Goal: Task Accomplishment & Management: Complete application form

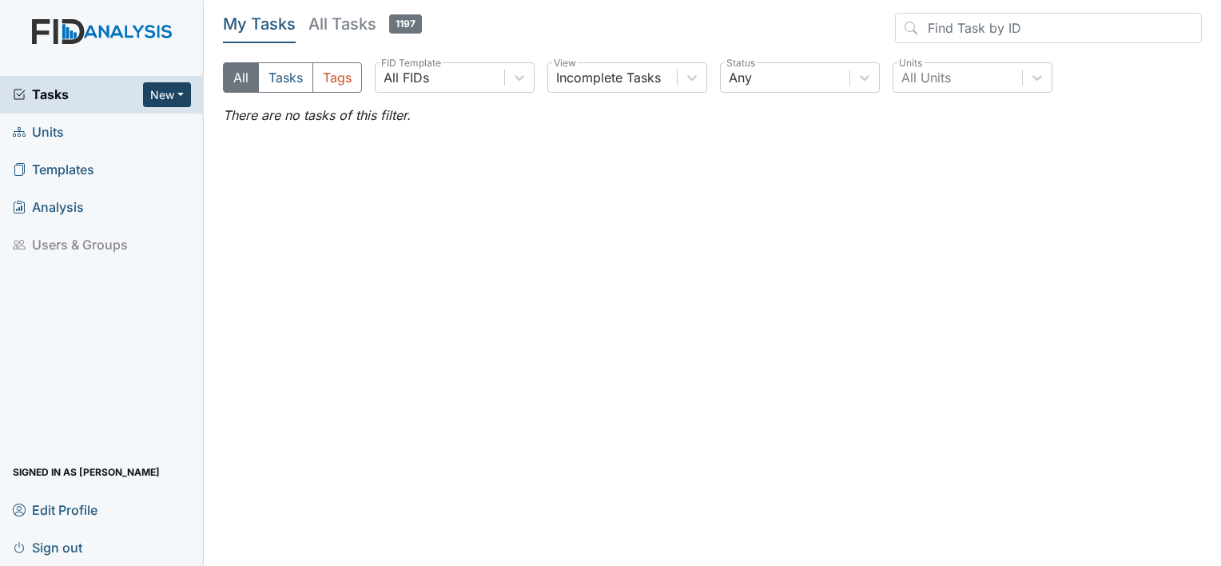
click at [157, 97] on button "New" at bounding box center [167, 94] width 48 height 25
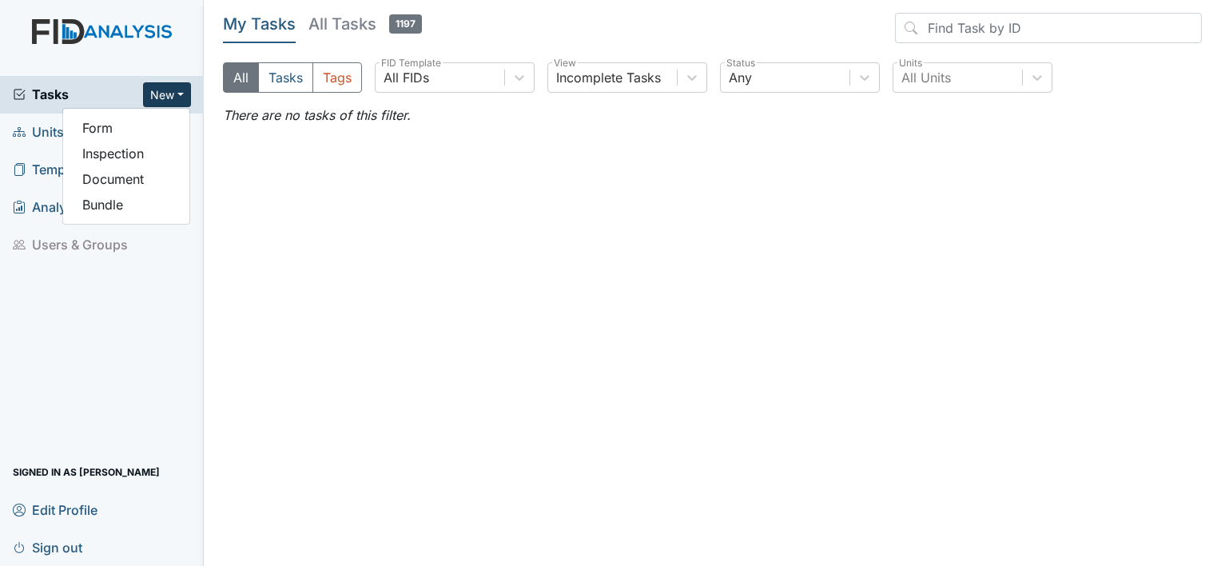
click at [211, 232] on main "My Tasks All Tasks 1197 All Tasks Tags All FIDs FID Template Incomplete Tasks V…" at bounding box center [712, 283] width 1017 height 566
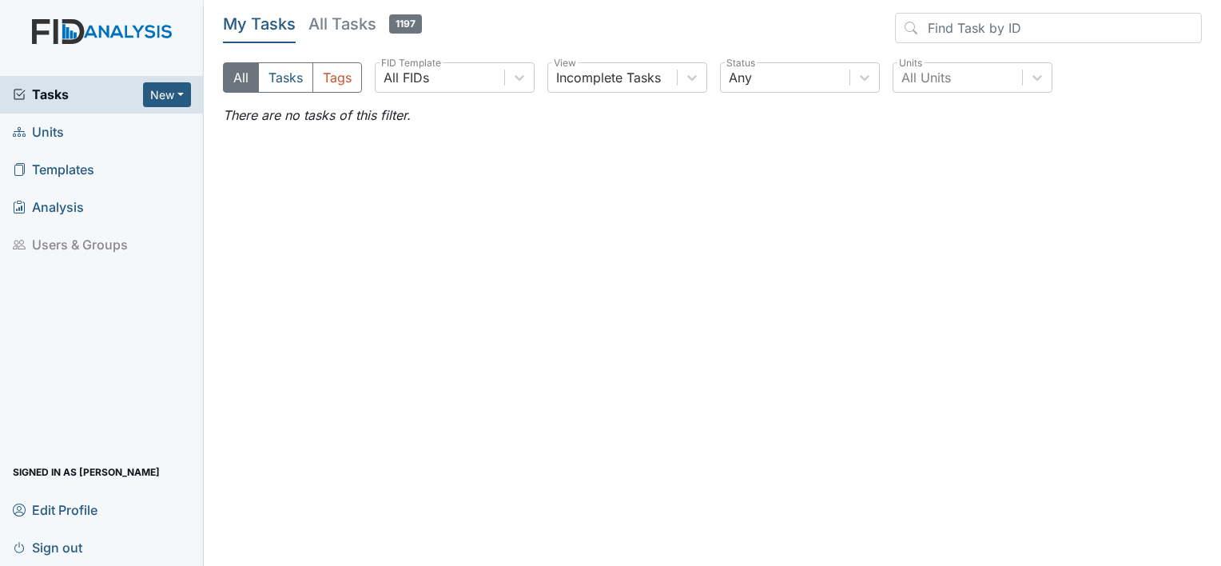
click at [91, 133] on link "Units" at bounding box center [102, 132] width 204 height 38
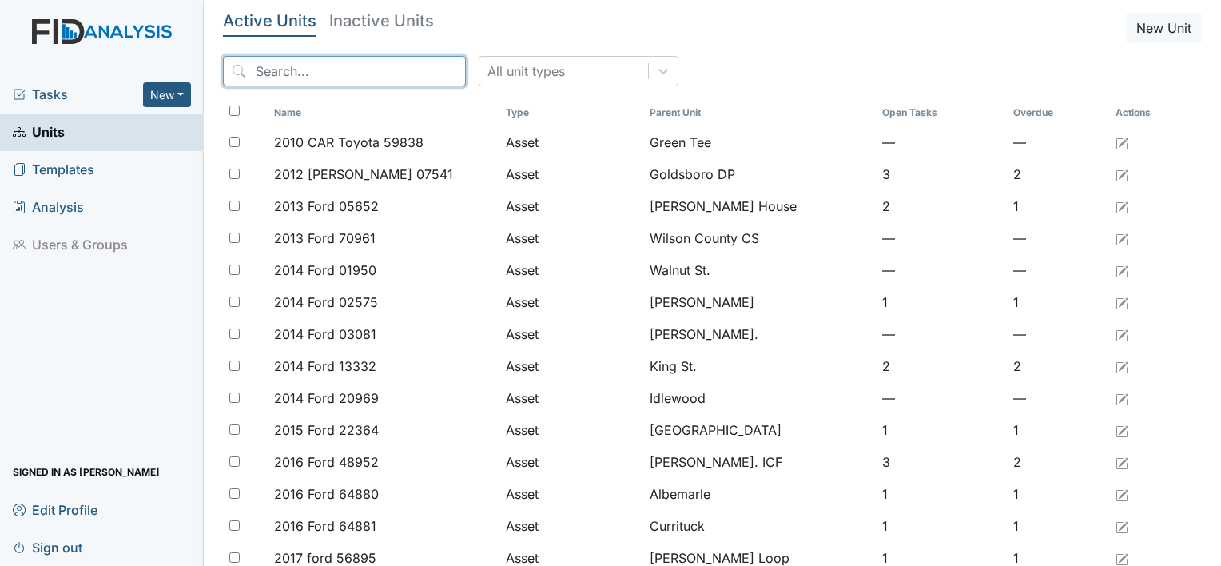
click at [290, 67] on input "search" at bounding box center [344, 71] width 243 height 30
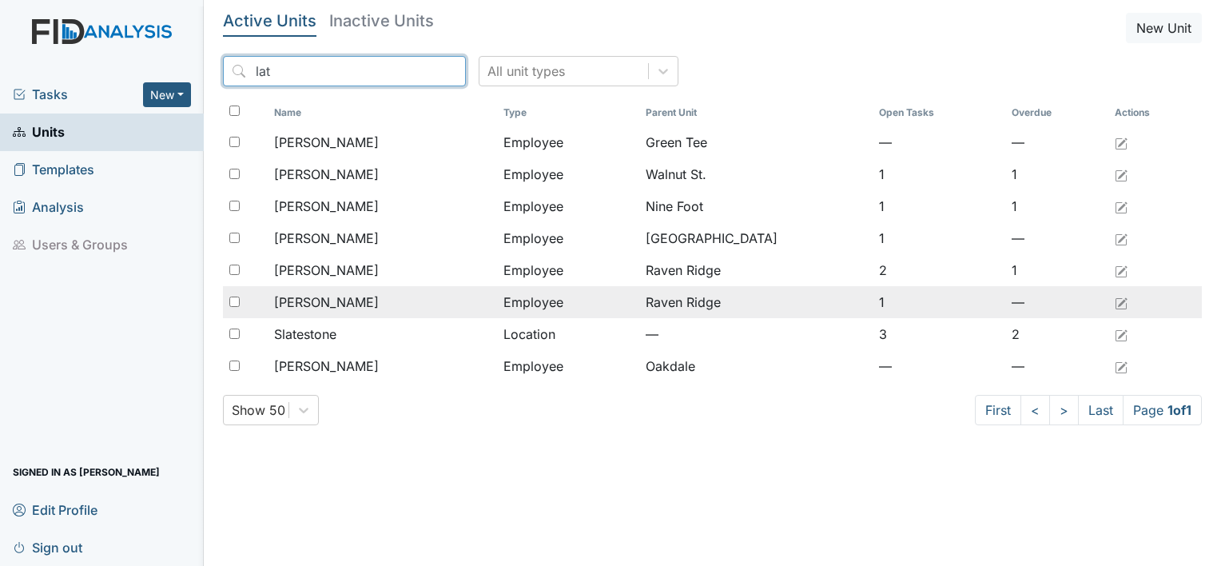
type input "lat"
click at [387, 298] on div "[PERSON_NAME]" at bounding box center [382, 301] width 216 height 19
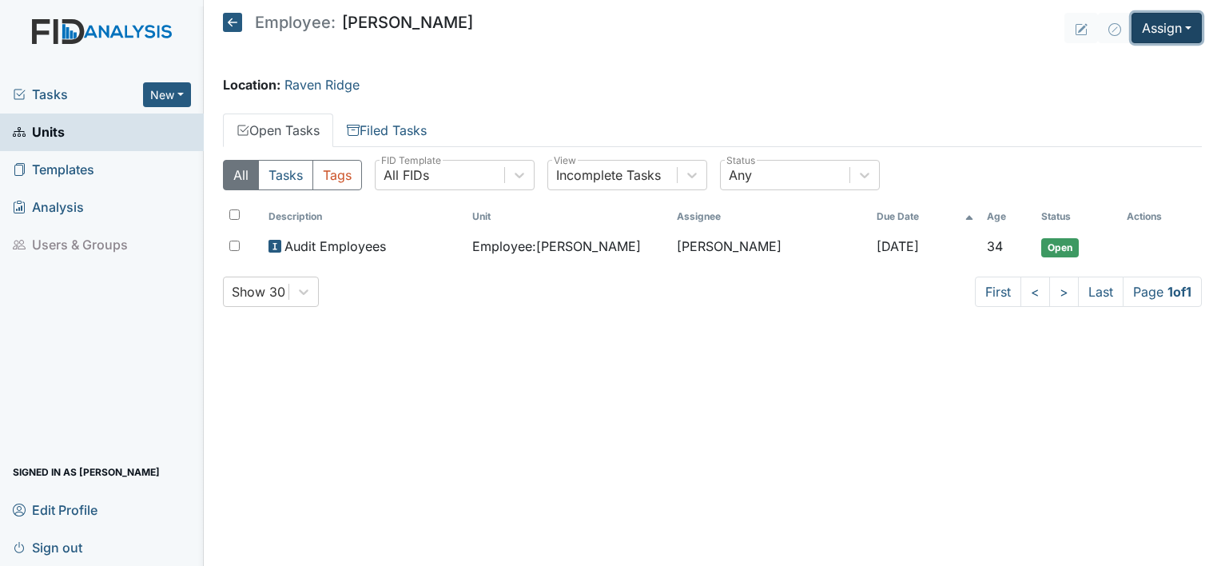
click at [1168, 18] on button "Assign" at bounding box center [1166, 28] width 70 height 30
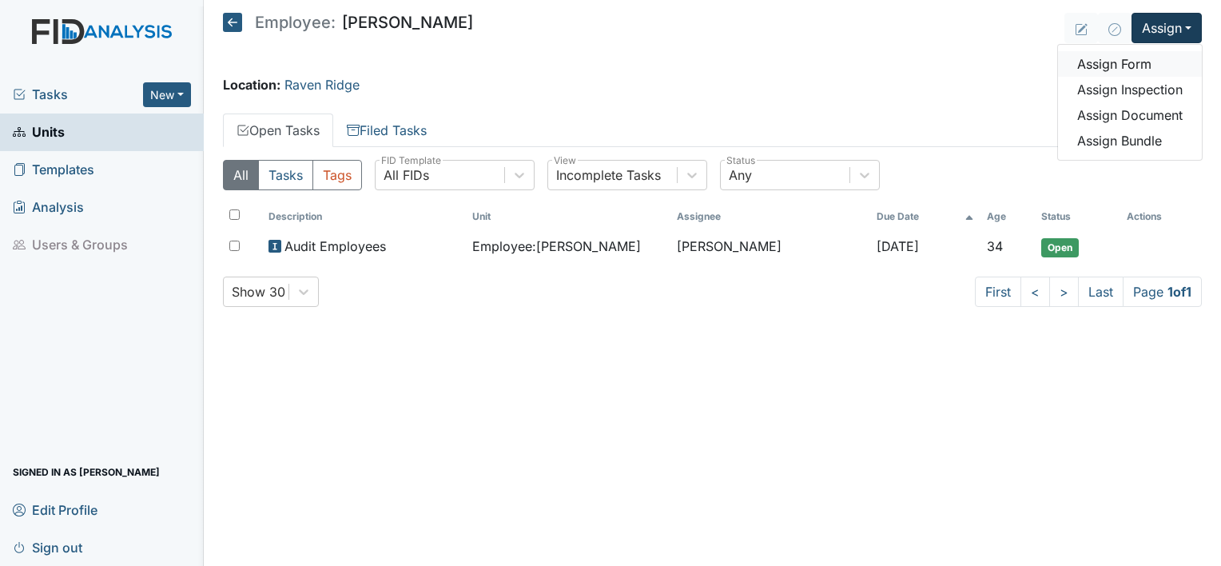
click at [1136, 67] on link "Assign Form" at bounding box center [1130, 64] width 144 height 26
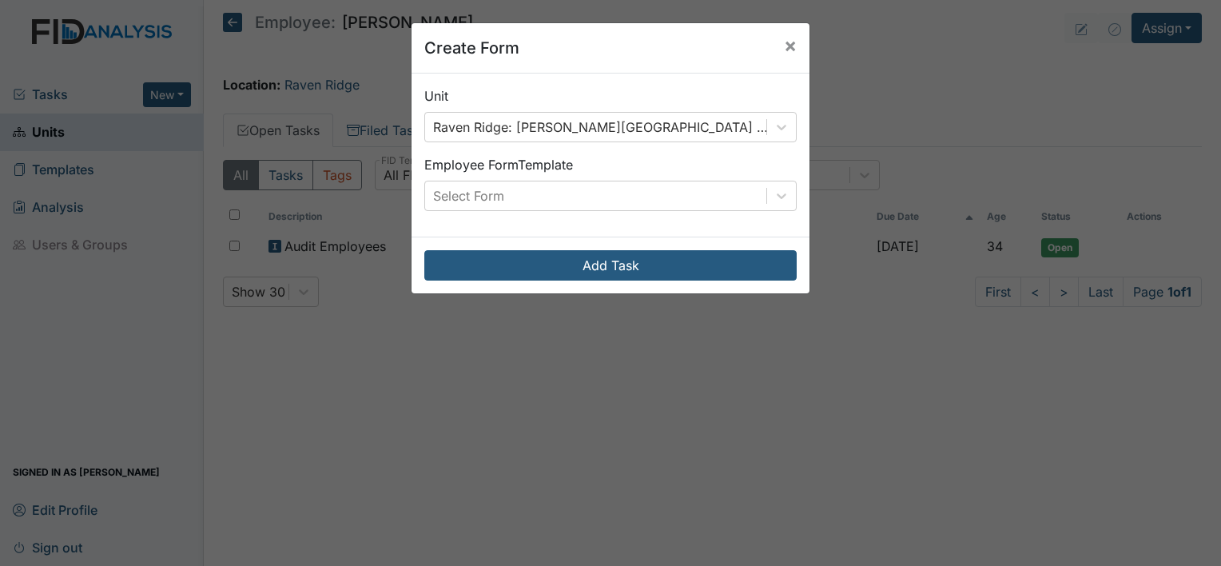
drag, startPoint x: 745, startPoint y: 190, endPoint x: 856, endPoint y: 101, distance: 142.1
click at [856, 101] on div "Create Form × Unit Raven Ridge: Outlaw, Latoya (Employee) Employee Form Templat…" at bounding box center [610, 283] width 1221 height 566
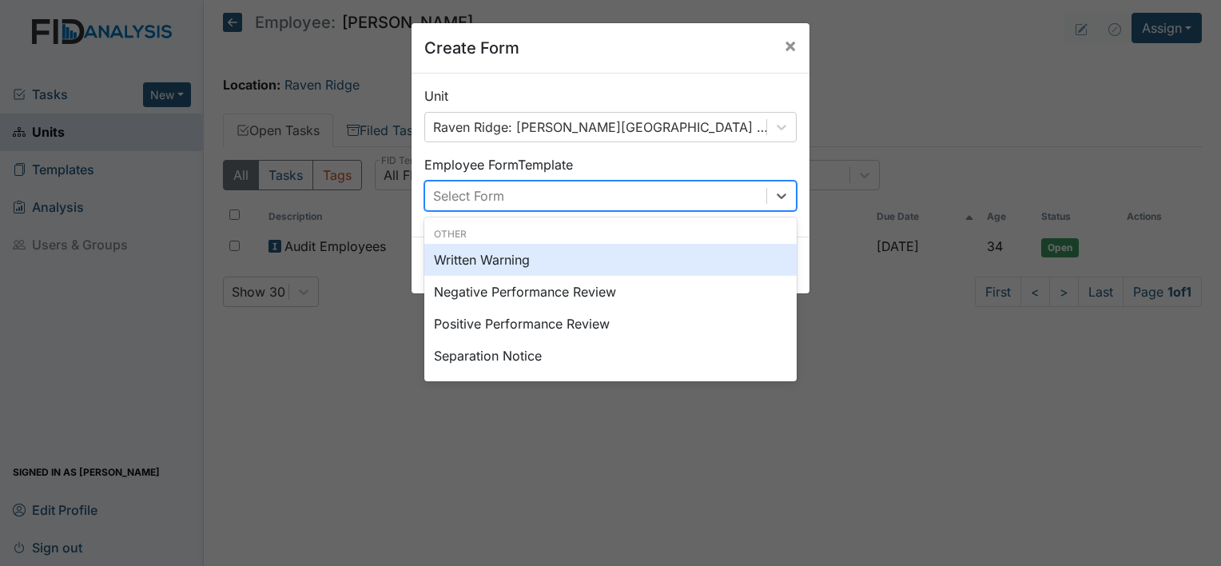
click at [720, 208] on div "Select Form" at bounding box center [595, 195] width 341 height 29
click at [703, 260] on div "Written Warning" at bounding box center [610, 260] width 372 height 32
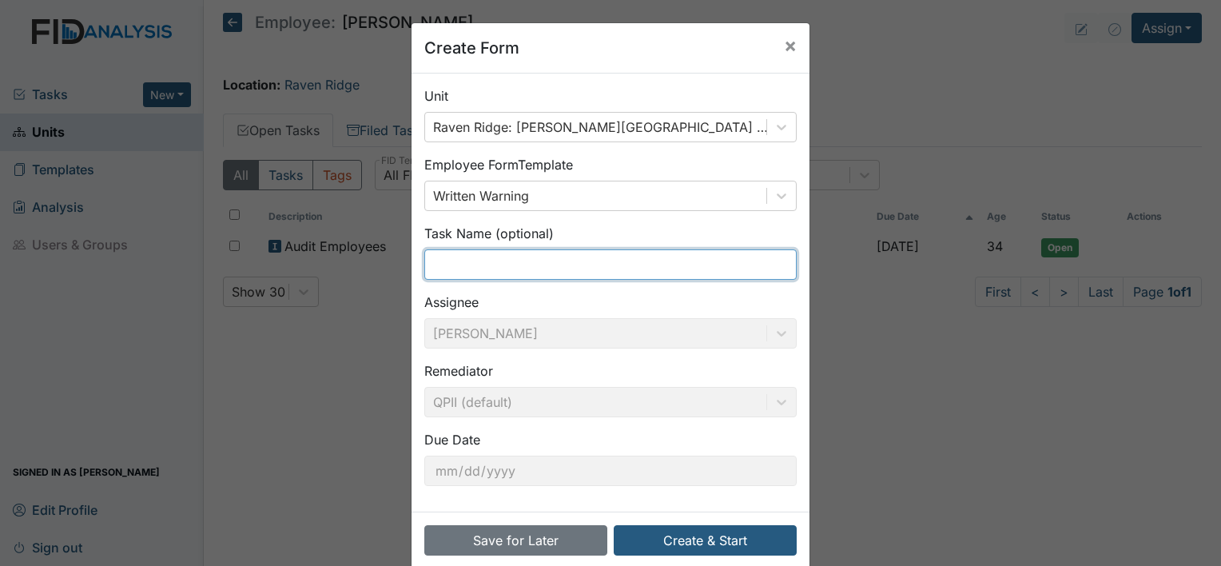
click at [672, 264] on input "text" at bounding box center [610, 264] width 372 height 30
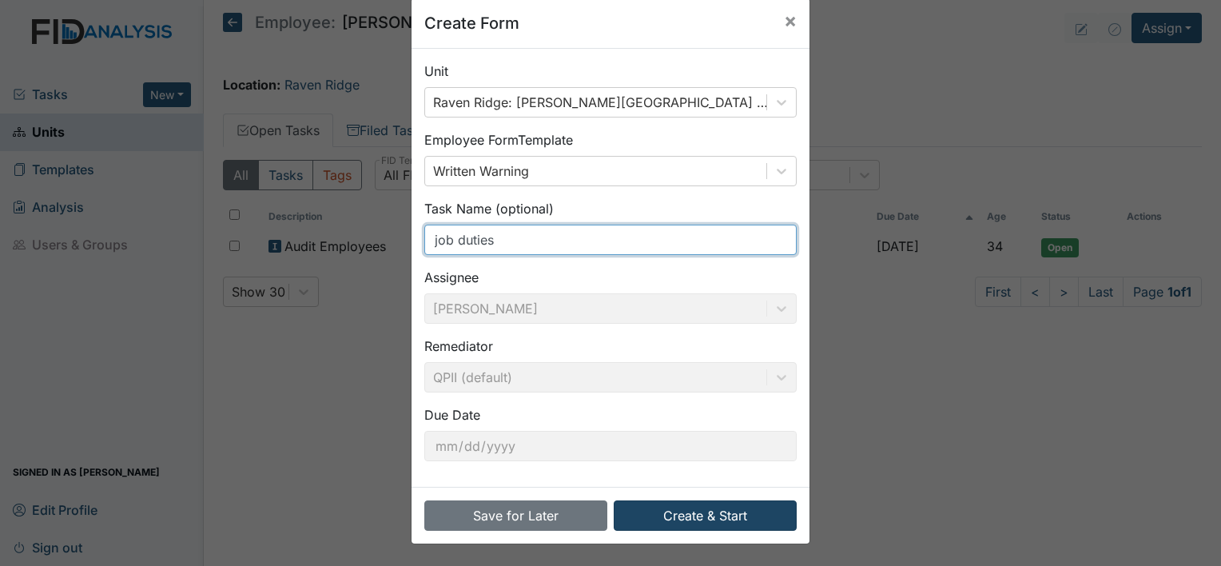
type input "job duties"
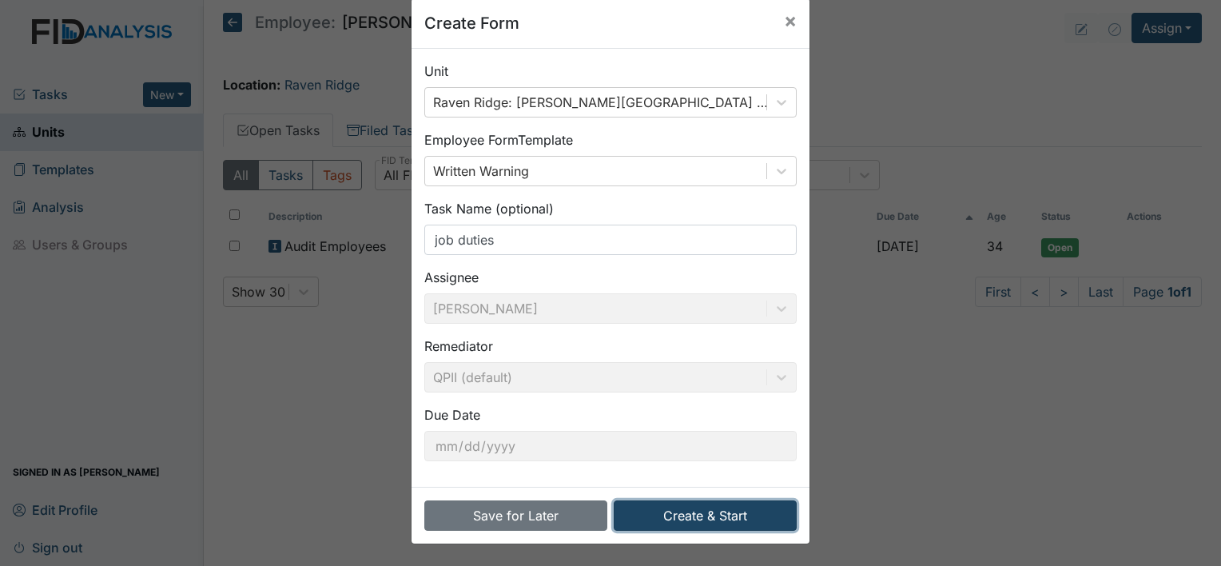
click at [679, 514] on button "Create & Start" at bounding box center [705, 515] width 183 height 30
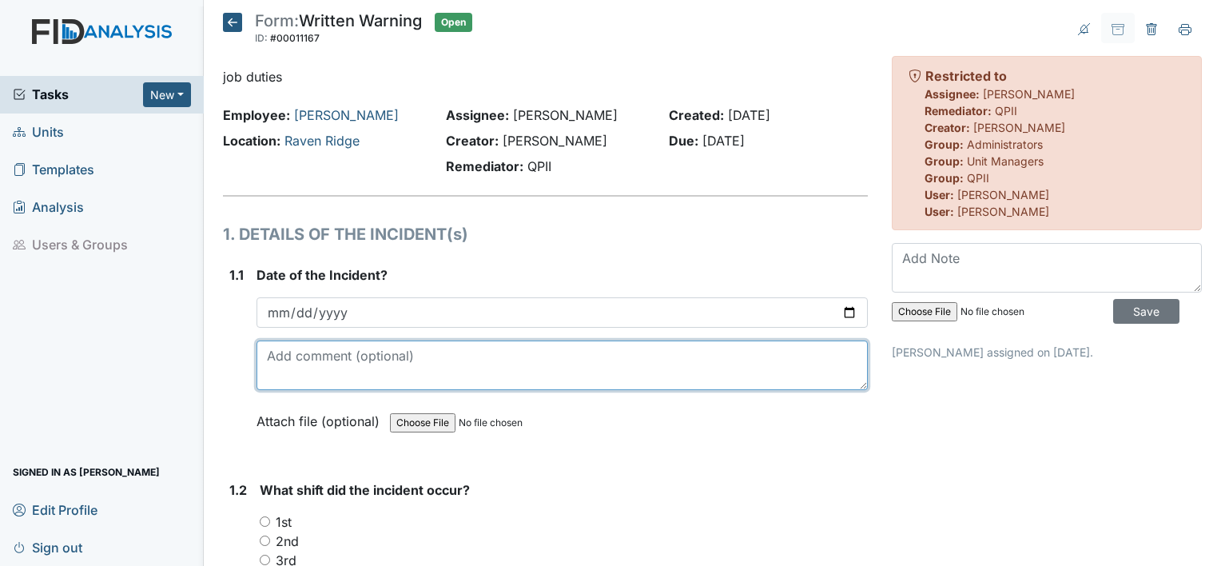
click at [264, 341] on textarea at bounding box center [561, 365] width 611 height 50
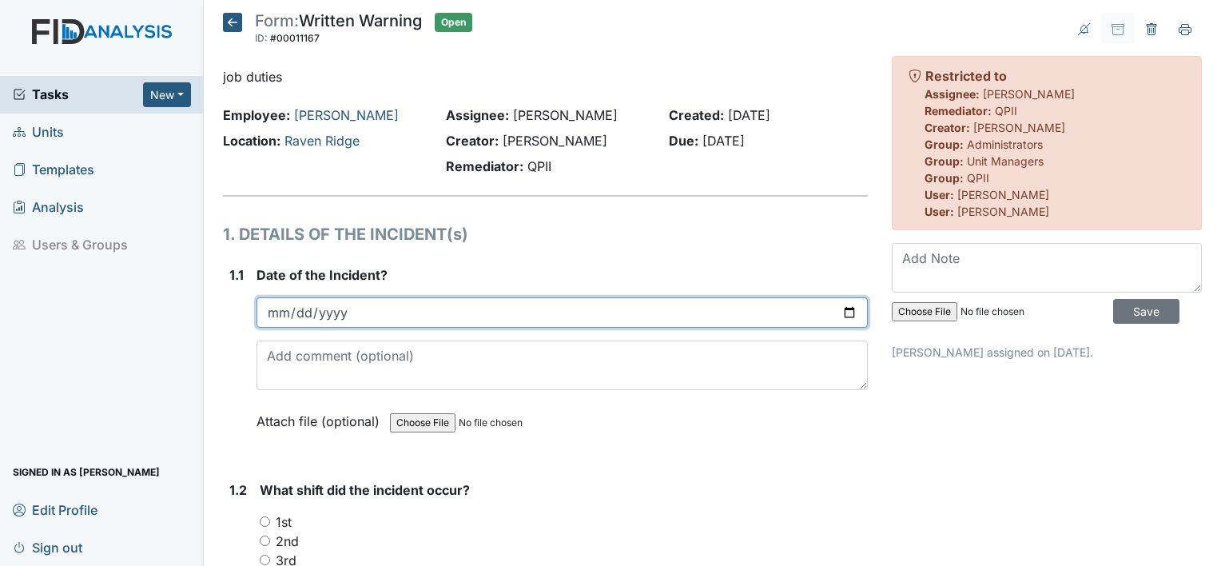
click at [342, 318] on input "date" at bounding box center [561, 312] width 611 height 30
click at [837, 308] on input "date" at bounding box center [561, 312] width 611 height 30
type input "2025-08-19"
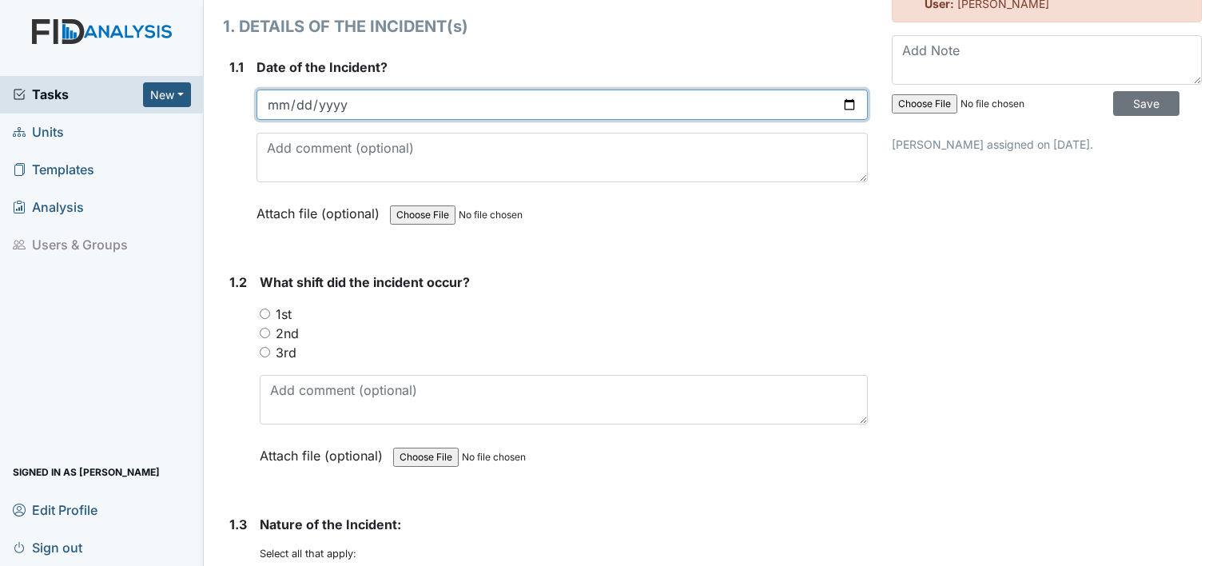
scroll to position [220, 0]
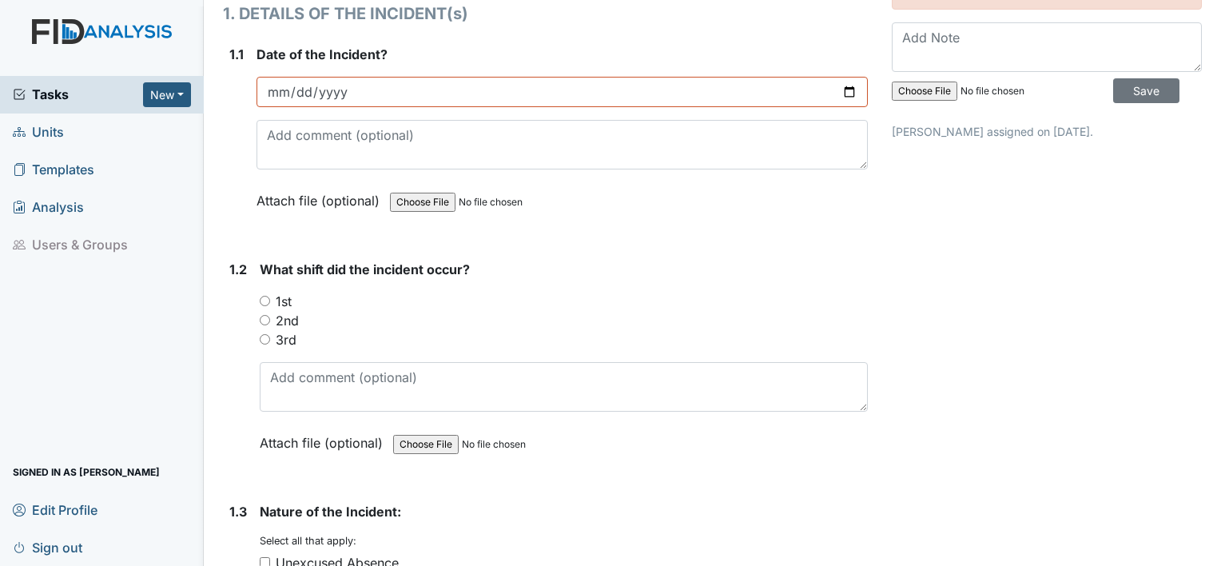
click at [264, 337] on input "3rd" at bounding box center [265, 339] width 10 height 10
radio input "true"
click at [263, 316] on input "2nd" at bounding box center [265, 320] width 10 height 10
radio input "true"
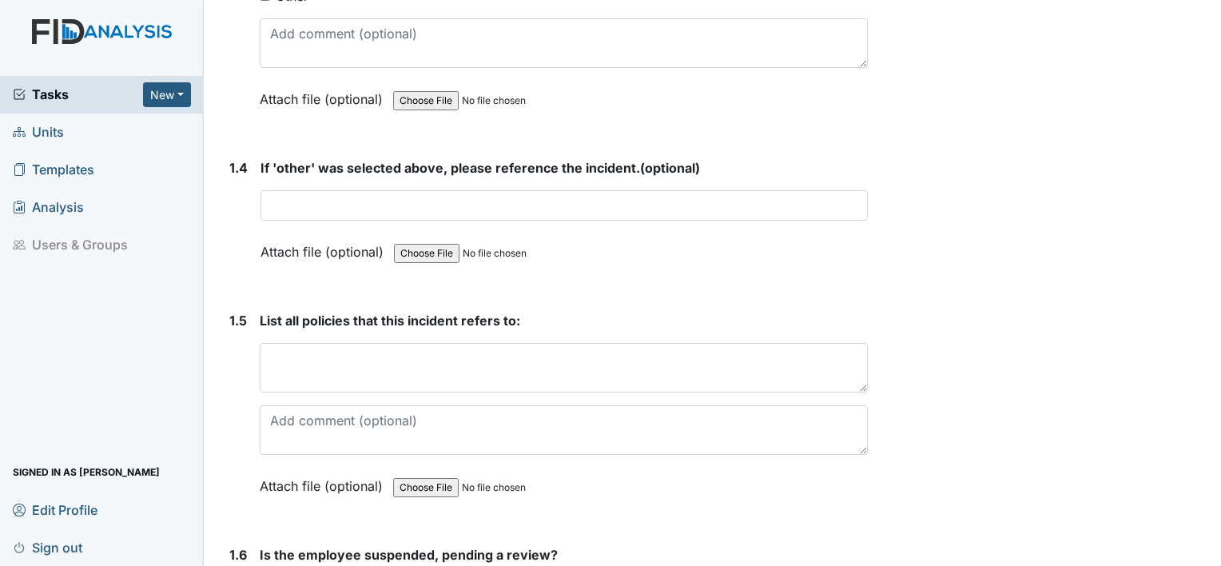
scroll to position [1062, 0]
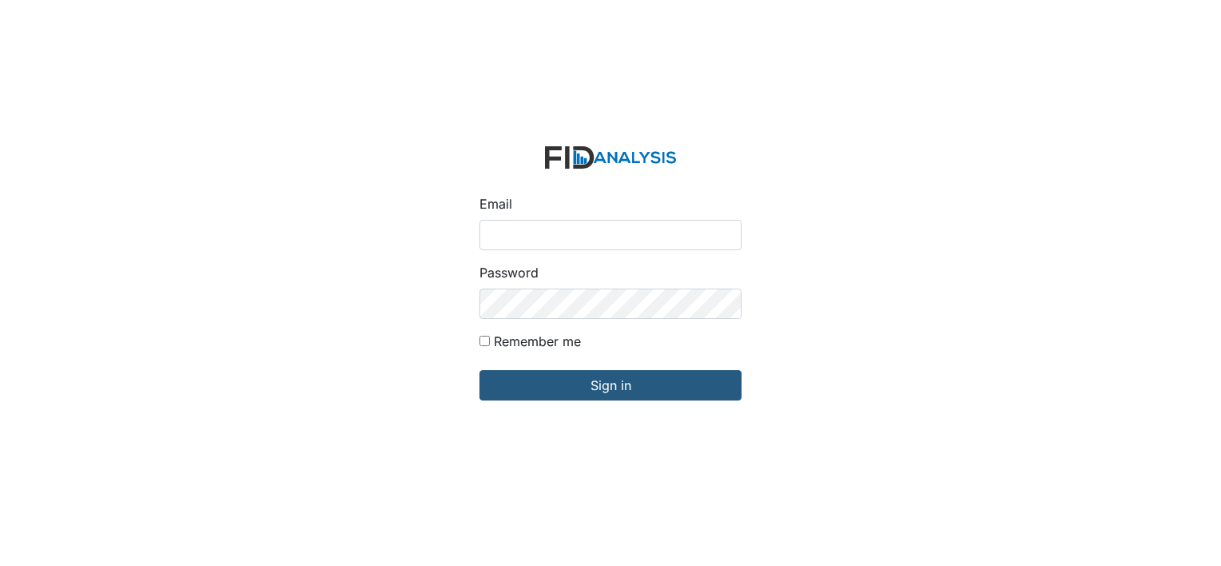
type input "[EMAIL_ADDRESS][DOMAIN_NAME]"
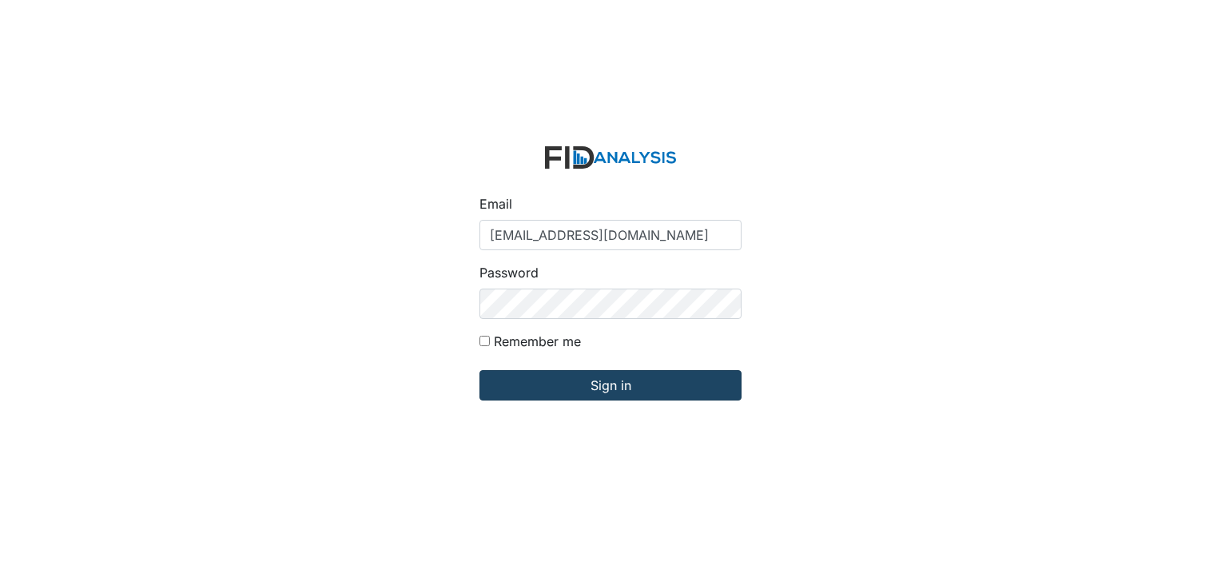
click at [580, 390] on input "Sign in" at bounding box center [610, 385] width 262 height 30
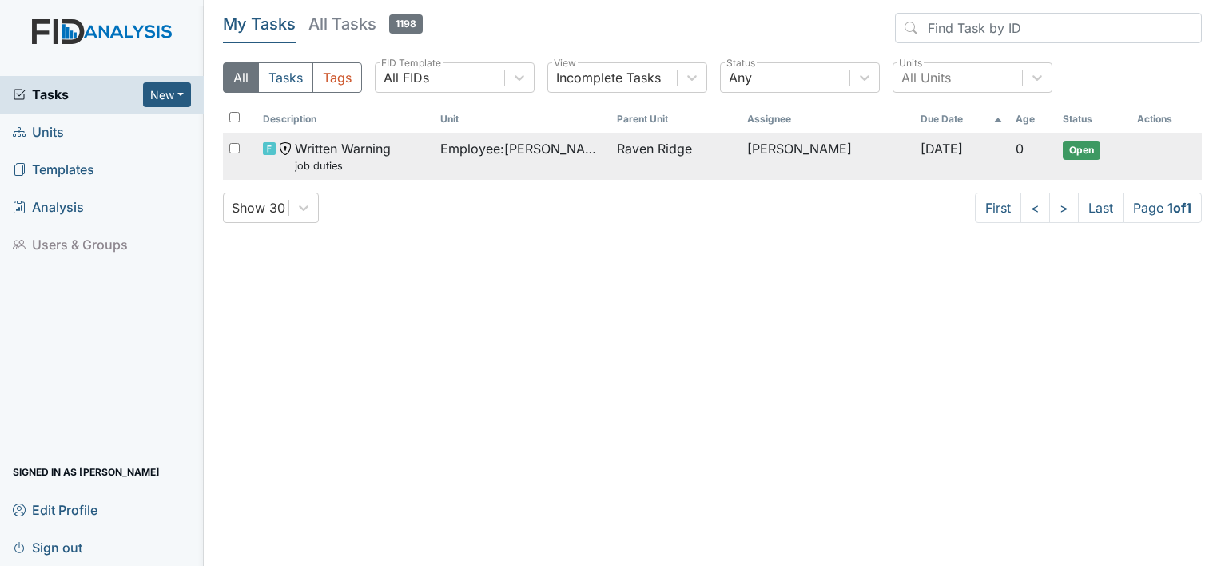
click at [1089, 145] on span "Open" at bounding box center [1081, 150] width 38 height 19
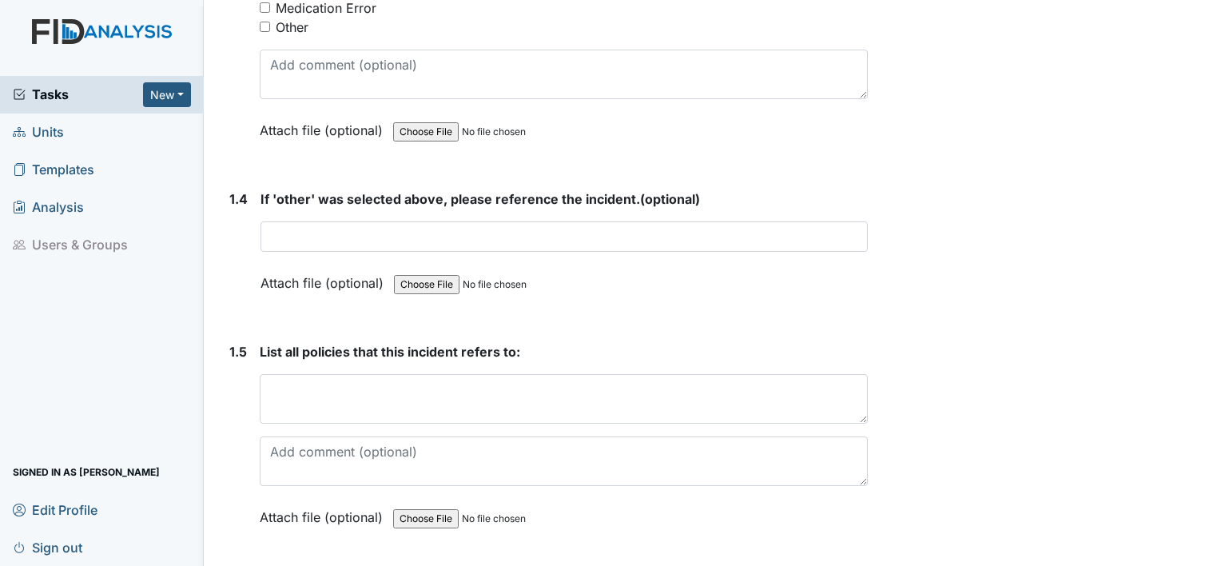
scroll to position [1062, 0]
